Goal: Task Accomplishment & Management: Complete application form

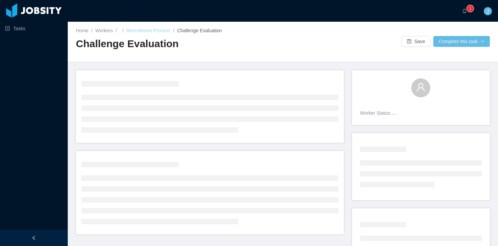
click at [150, 31] on link "Recruitment Process" at bounding box center [148, 30] width 44 height 5
click at [299, 40] on div at bounding box center [341, 41] width 116 height 11
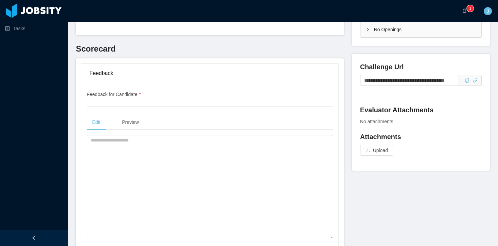
scroll to position [204, 0]
click at [464, 81] on span at bounding box center [466, 79] width 7 height 5
click at [467, 80] on icon "icon: copy" at bounding box center [467, 79] width 5 height 5
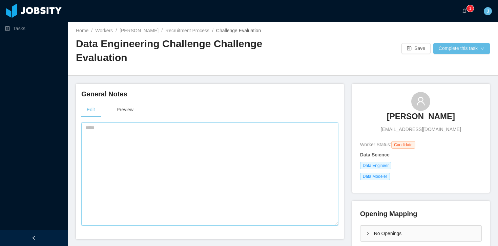
click at [138, 151] on textarea at bounding box center [209, 173] width 257 height 103
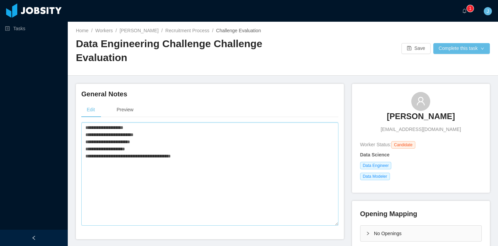
type textarea "**********"
click at [129, 112] on div "Preview" at bounding box center [125, 109] width 28 height 15
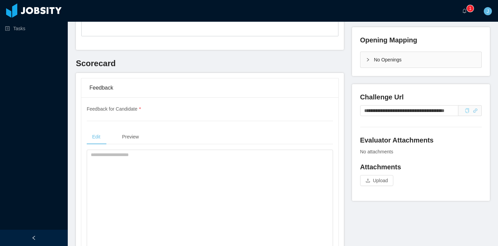
scroll to position [177, 0]
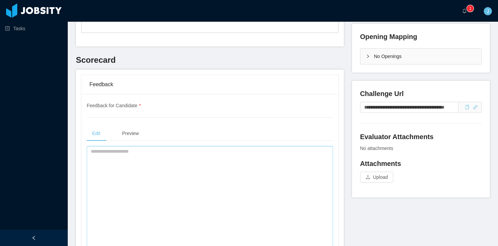
click at [160, 170] on textarea at bounding box center [210, 197] width 247 height 103
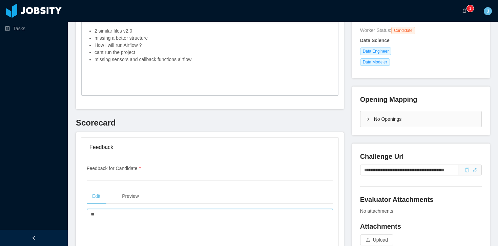
scroll to position [0, 0]
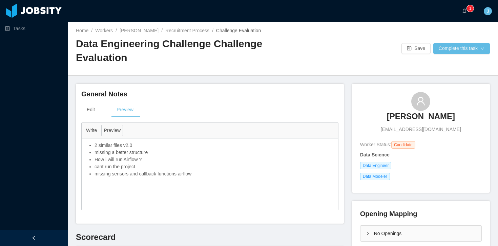
type textarea "*"
click at [217, 172] on li "missing sensors and callback functions airflow" at bounding box center [215, 173] width 240 height 7
click at [208, 175] on li "missing sensors and callback functions airflow" at bounding box center [215, 173] width 240 height 7
click at [95, 112] on div "Edit" at bounding box center [90, 109] width 19 height 15
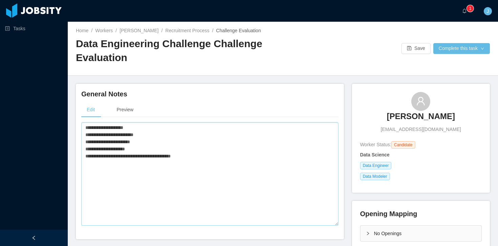
click at [211, 158] on textarea "**********" at bounding box center [209, 173] width 257 height 103
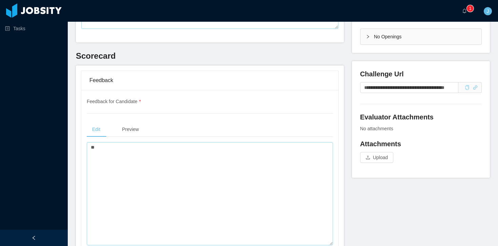
type textarea "**********"
click at [162, 158] on textarea "*" at bounding box center [210, 193] width 247 height 103
type textarea "*"
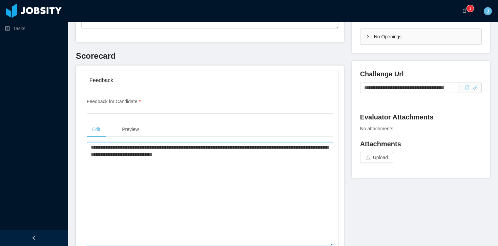
click at [267, 158] on textarea "**********" at bounding box center [210, 193] width 247 height 103
paste textarea "**********"
click at [286, 149] on textarea "**********" at bounding box center [210, 193] width 247 height 103
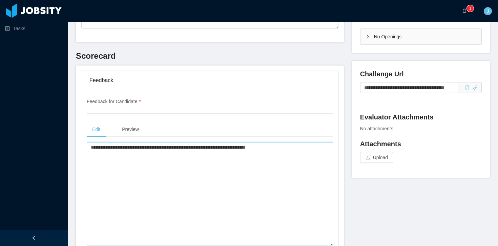
paste textarea "**********"
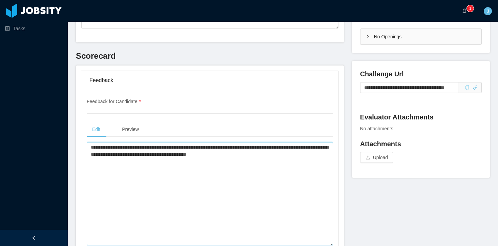
click at [295, 157] on textarea "**********" at bounding box center [210, 193] width 247 height 103
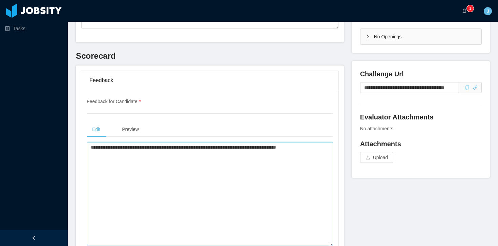
paste textarea "**********"
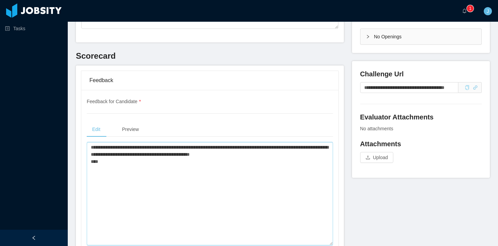
click at [318, 155] on textarea "**********" at bounding box center [210, 193] width 247 height 103
paste textarea "**********"
click at [155, 181] on textarea "**********" at bounding box center [210, 193] width 247 height 103
click at [149, 176] on textarea "**********" at bounding box center [210, 193] width 247 height 103
paste textarea "**********"
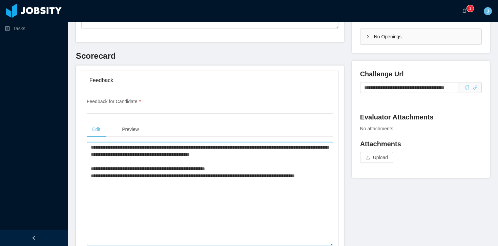
click at [96, 177] on textarea "**********" at bounding box center [210, 193] width 247 height 103
click at [135, 182] on textarea "**********" at bounding box center [210, 193] width 247 height 103
click at [114, 188] on textarea "**********" at bounding box center [210, 193] width 247 height 103
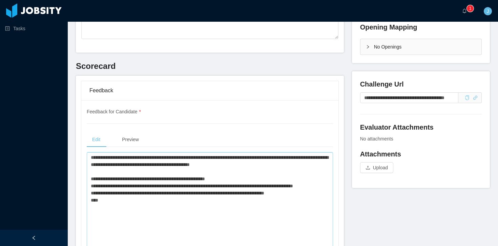
scroll to position [190, 0]
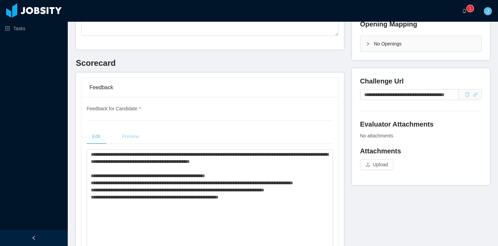
click at [126, 141] on div "Preview" at bounding box center [131, 136] width 28 height 15
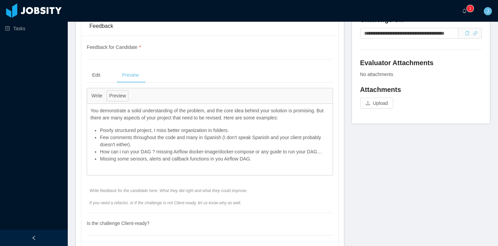
scroll to position [250, 0]
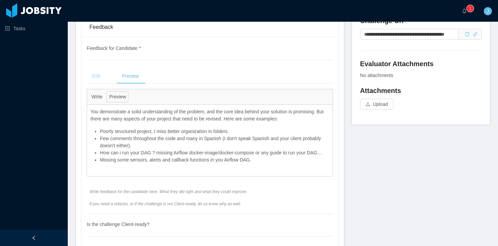
click at [99, 76] on div "Edit" at bounding box center [96, 75] width 19 height 15
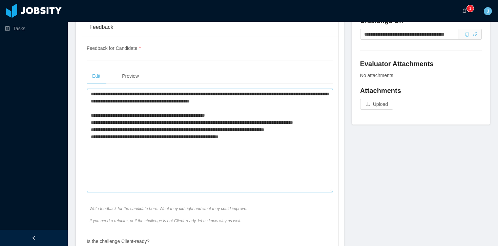
click at [258, 144] on textarea "**********" at bounding box center [210, 140] width 247 height 103
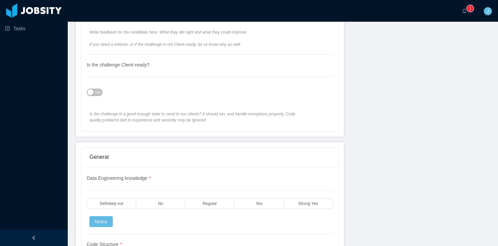
scroll to position [499, 0]
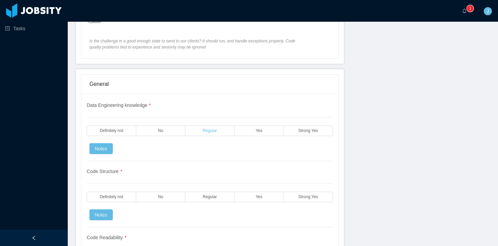
type textarea "**********"
click at [208, 129] on span "Regular" at bounding box center [210, 131] width 14 height 4
click at [161, 196] on span "No" at bounding box center [160, 197] width 5 height 4
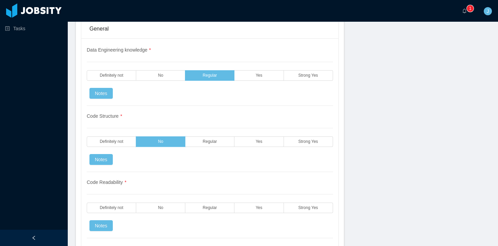
scroll to position [554, 0]
click at [160, 210] on label "No" at bounding box center [160, 207] width 49 height 11
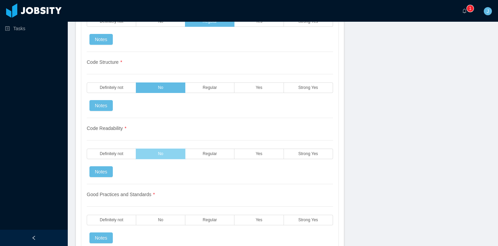
scroll to position [609, 0]
click at [157, 221] on label "No" at bounding box center [160, 219] width 49 height 11
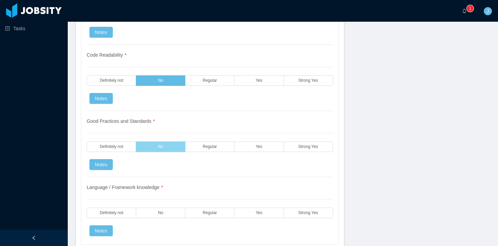
scroll to position [725, 0]
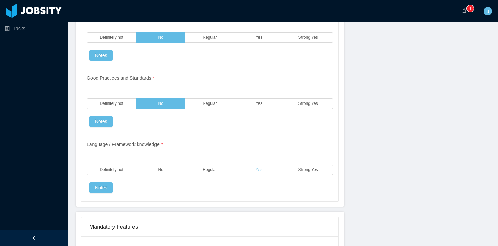
click at [250, 169] on label "Yes" at bounding box center [259, 169] width 49 height 11
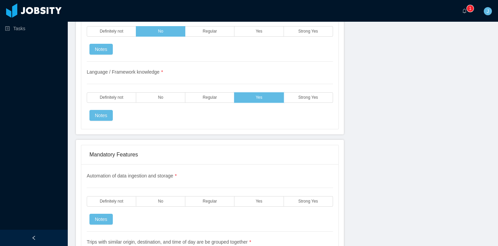
scroll to position [833, 0]
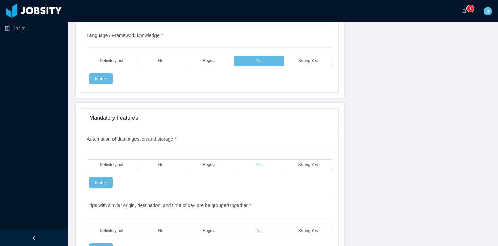
click at [259, 164] on span "Yes" at bounding box center [259, 164] width 7 height 4
click at [211, 166] on span "Regular" at bounding box center [210, 164] width 14 height 4
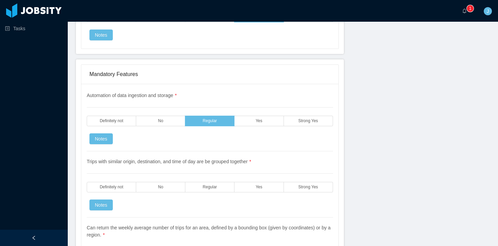
scroll to position [877, 0]
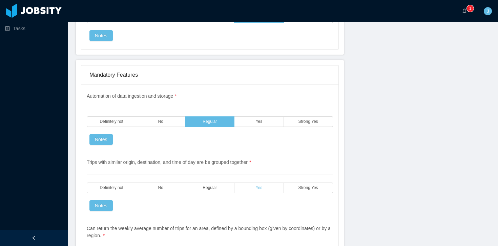
click at [251, 190] on label "Yes" at bounding box center [259, 187] width 49 height 11
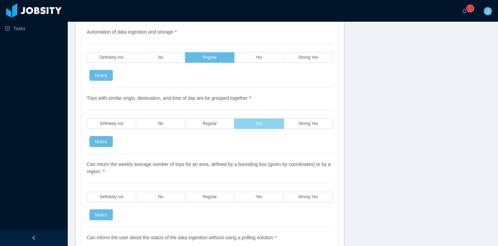
scroll to position [942, 0]
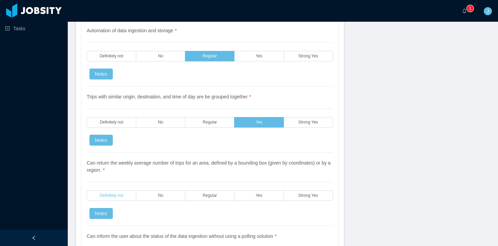
click at [116, 195] on span "Definitely not" at bounding box center [111, 195] width 23 height 4
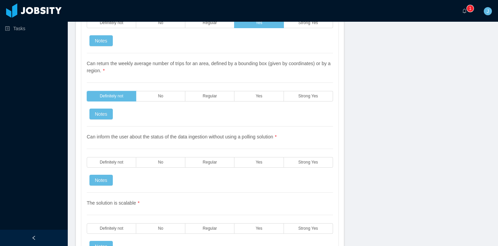
scroll to position [1041, 0]
click at [201, 165] on label "Regular" at bounding box center [209, 162] width 49 height 11
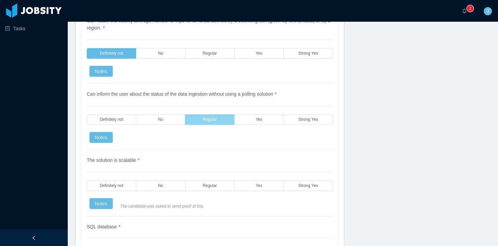
scroll to position [1085, 0]
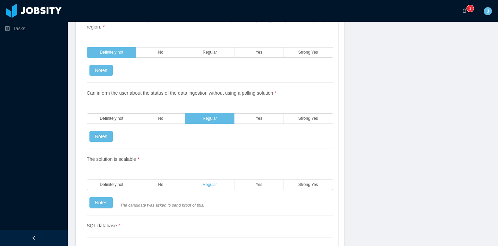
click at [215, 187] on label "Regular" at bounding box center [209, 184] width 49 height 11
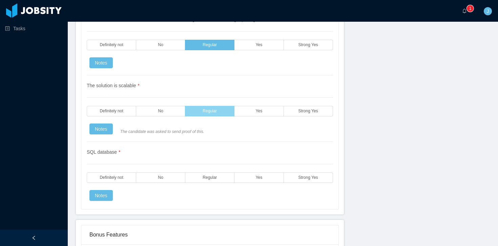
scroll to position [1160, 0]
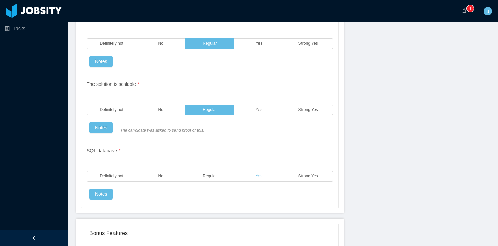
click at [243, 177] on label "Yes" at bounding box center [259, 176] width 49 height 11
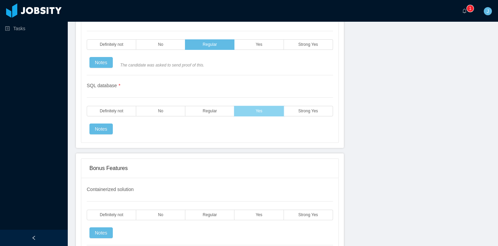
scroll to position [1230, 0]
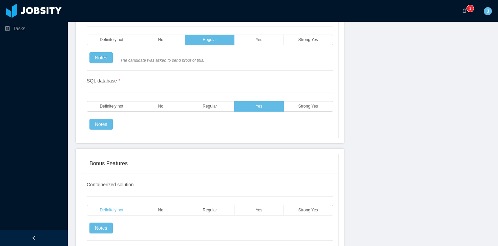
click at [105, 209] on span "Definitely not" at bounding box center [111, 210] width 23 height 4
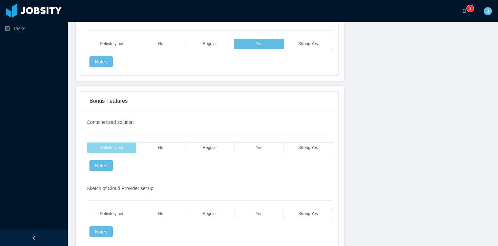
scroll to position [1294, 0]
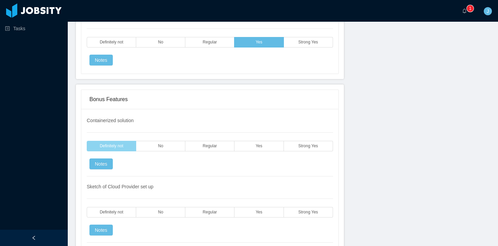
click at [105, 209] on label "Definitely not" at bounding box center [112, 212] width 50 height 11
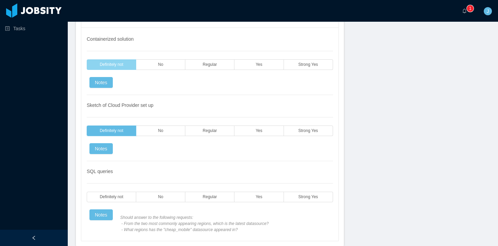
scroll to position [1380, 0]
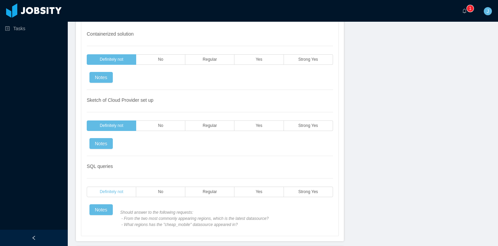
click at [106, 194] on span "Definitely not" at bounding box center [111, 192] width 23 height 4
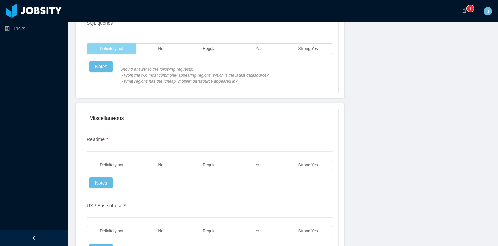
scroll to position [1523, 0]
click at [203, 165] on span "Regular" at bounding box center [210, 166] width 14 height 4
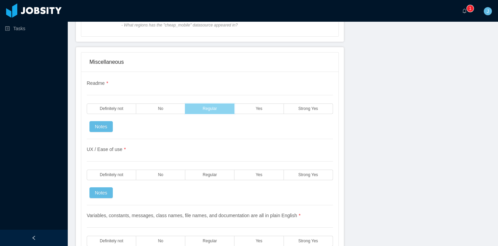
scroll to position [1580, 0]
click at [196, 175] on label "Regular" at bounding box center [209, 175] width 49 height 11
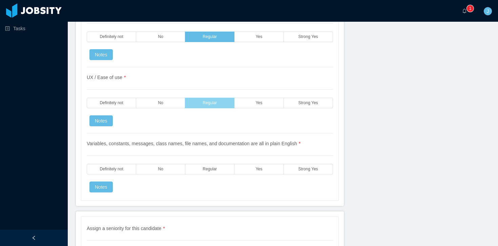
scroll to position [1651, 0]
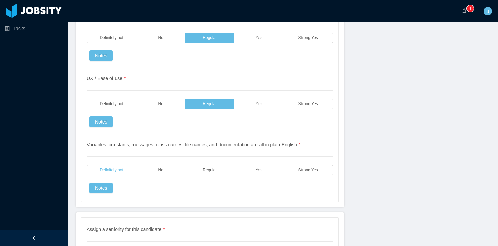
click at [110, 169] on span "Definitely not" at bounding box center [111, 170] width 23 height 4
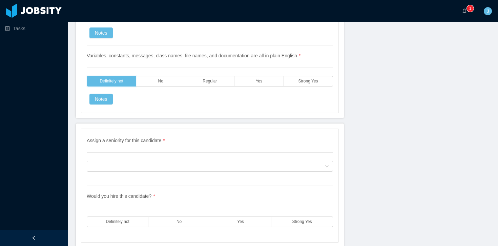
scroll to position [1739, 0]
click at [200, 168] on div "Assign a seniority for this candidate" at bounding box center [208, 166] width 234 height 10
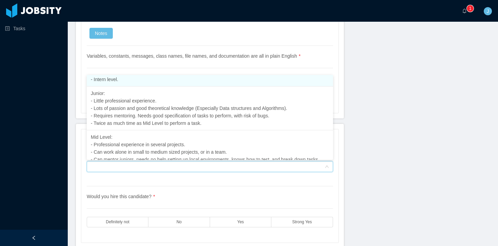
scroll to position [47, 0]
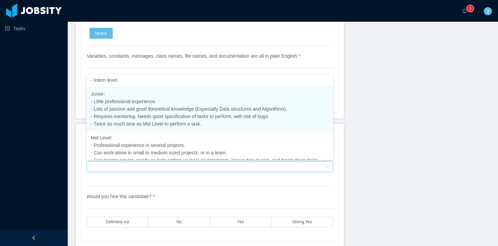
click at [172, 111] on span "Junior: - Little professional experience. - Lots of passion and good theoretica…" at bounding box center [189, 108] width 197 height 35
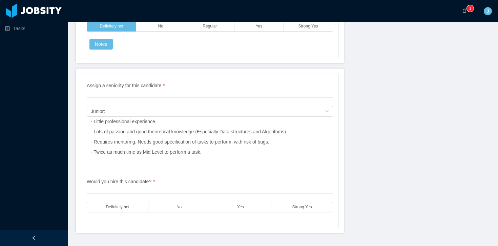
scroll to position [1796, 0]
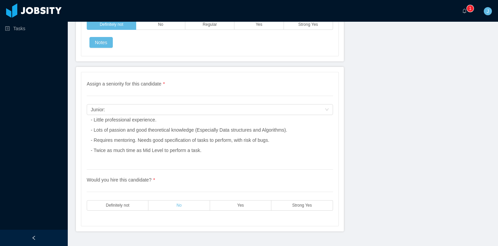
click at [178, 207] on span "No" at bounding box center [179, 205] width 5 height 4
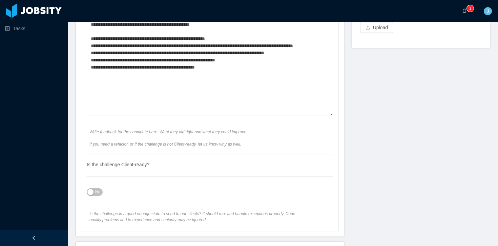
scroll to position [0, 0]
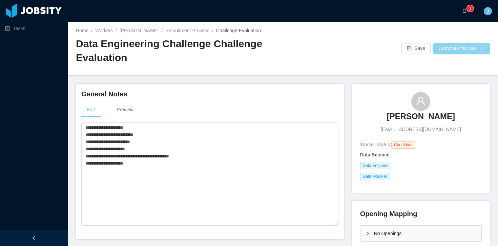
click at [478, 45] on button "Complete this task" at bounding box center [462, 48] width 57 height 11
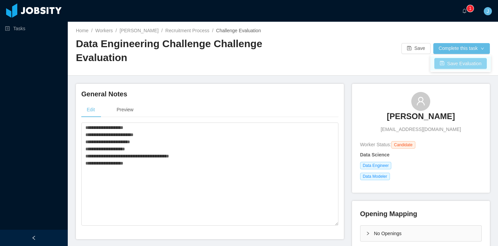
click at [457, 62] on button "Save Evaluation" at bounding box center [461, 63] width 53 height 11
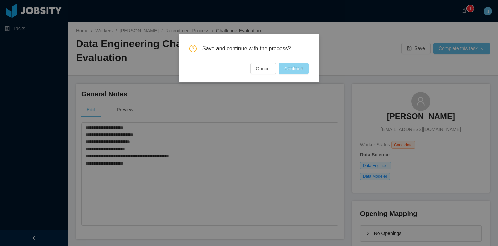
click at [290, 67] on button "Continue" at bounding box center [294, 68] width 30 height 11
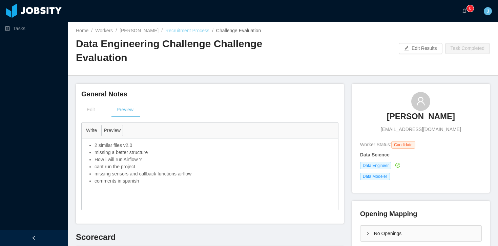
click at [179, 30] on link "Recruitment Process" at bounding box center [187, 30] width 44 height 5
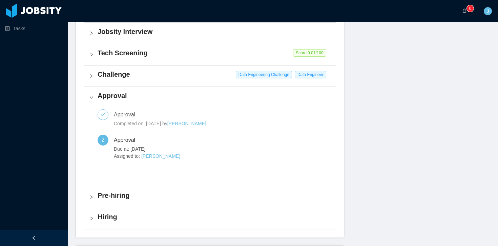
scroll to position [225, 0]
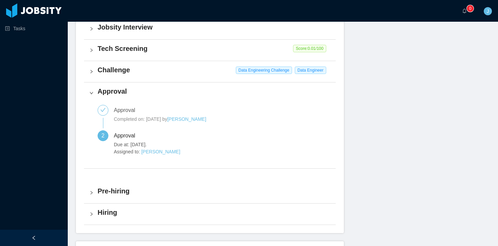
click at [185, 70] on h4 "Challenge" at bounding box center [214, 69] width 233 height 9
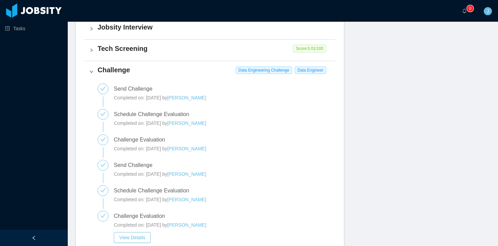
click at [185, 70] on h4 "Challenge" at bounding box center [214, 69] width 233 height 9
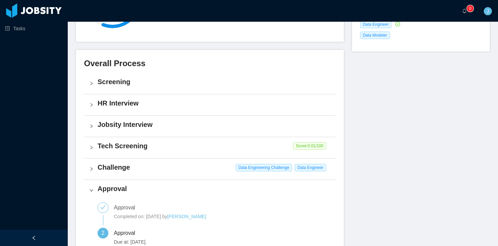
scroll to position [126, 0]
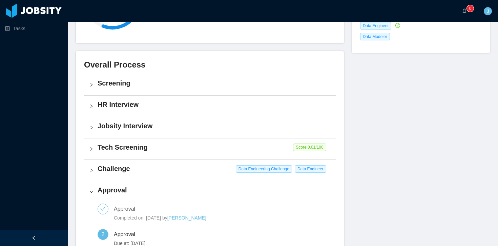
click at [178, 77] on div "Screening" at bounding box center [210, 84] width 252 height 21
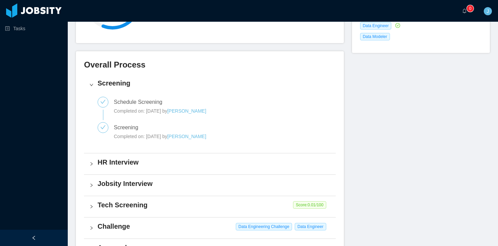
click at [178, 77] on div "Screening" at bounding box center [210, 84] width 252 height 21
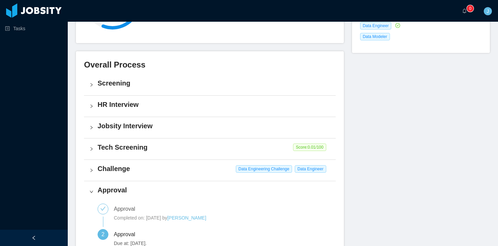
click at [166, 109] on h4 "HR Interview" at bounding box center [214, 104] width 233 height 9
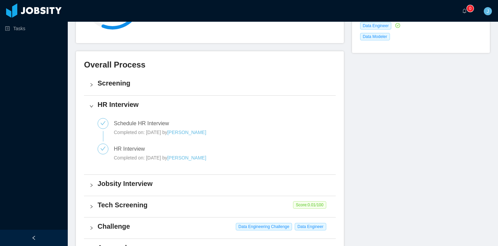
click at [170, 102] on h4 "HR Interview" at bounding box center [214, 104] width 233 height 9
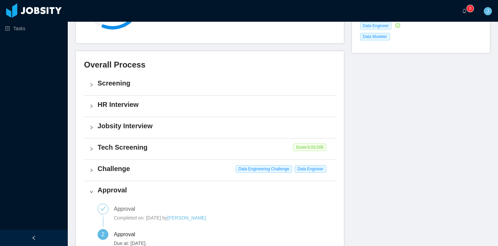
click at [161, 130] on h4 "Jobsity Interview" at bounding box center [214, 125] width 233 height 9
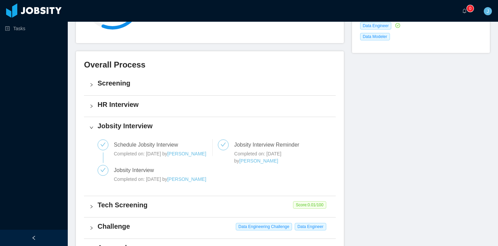
click at [161, 128] on h4 "Jobsity Interview" at bounding box center [214, 125] width 233 height 9
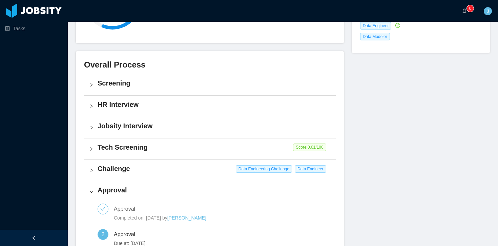
click at [157, 147] on h4 "Tech Screening" at bounding box center [214, 146] width 233 height 9
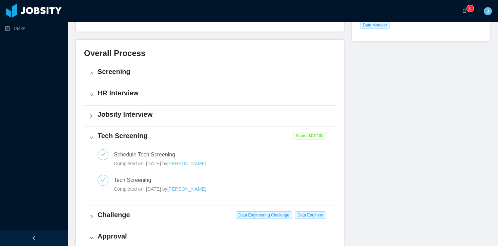
scroll to position [137, 0]
click at [168, 139] on h4 "Tech Screening" at bounding box center [214, 135] width 233 height 9
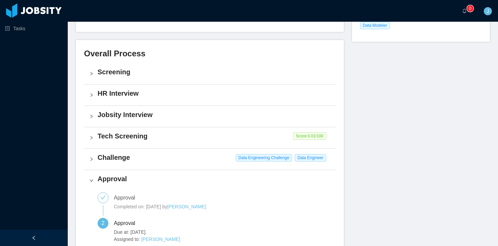
click at [164, 164] on div "Challenge Data Engineering Challenge Data Engineer" at bounding box center [210, 159] width 252 height 21
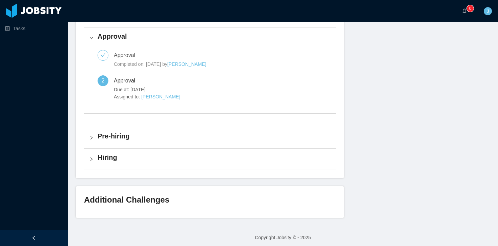
scroll to position [449, 0]
click at [217, 130] on div "Pre-hiring" at bounding box center [210, 138] width 252 height 21
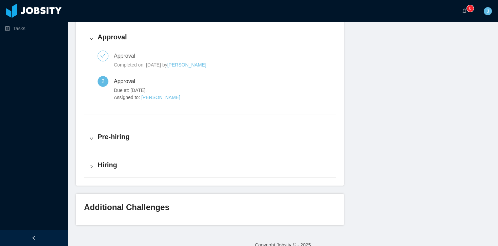
click at [204, 163] on h4 "Hiring" at bounding box center [214, 164] width 233 height 9
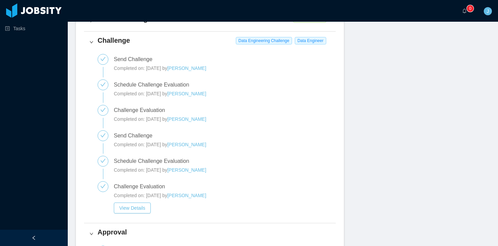
scroll to position [254, 0]
click at [144, 210] on button "View Details" at bounding box center [132, 208] width 37 height 11
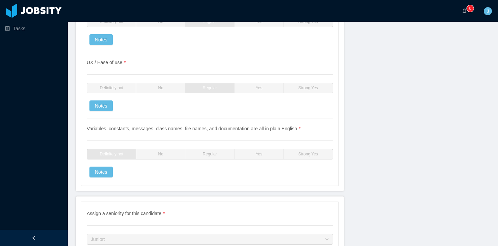
scroll to position [1781, 0]
